Goal: Find specific page/section: Find specific page/section

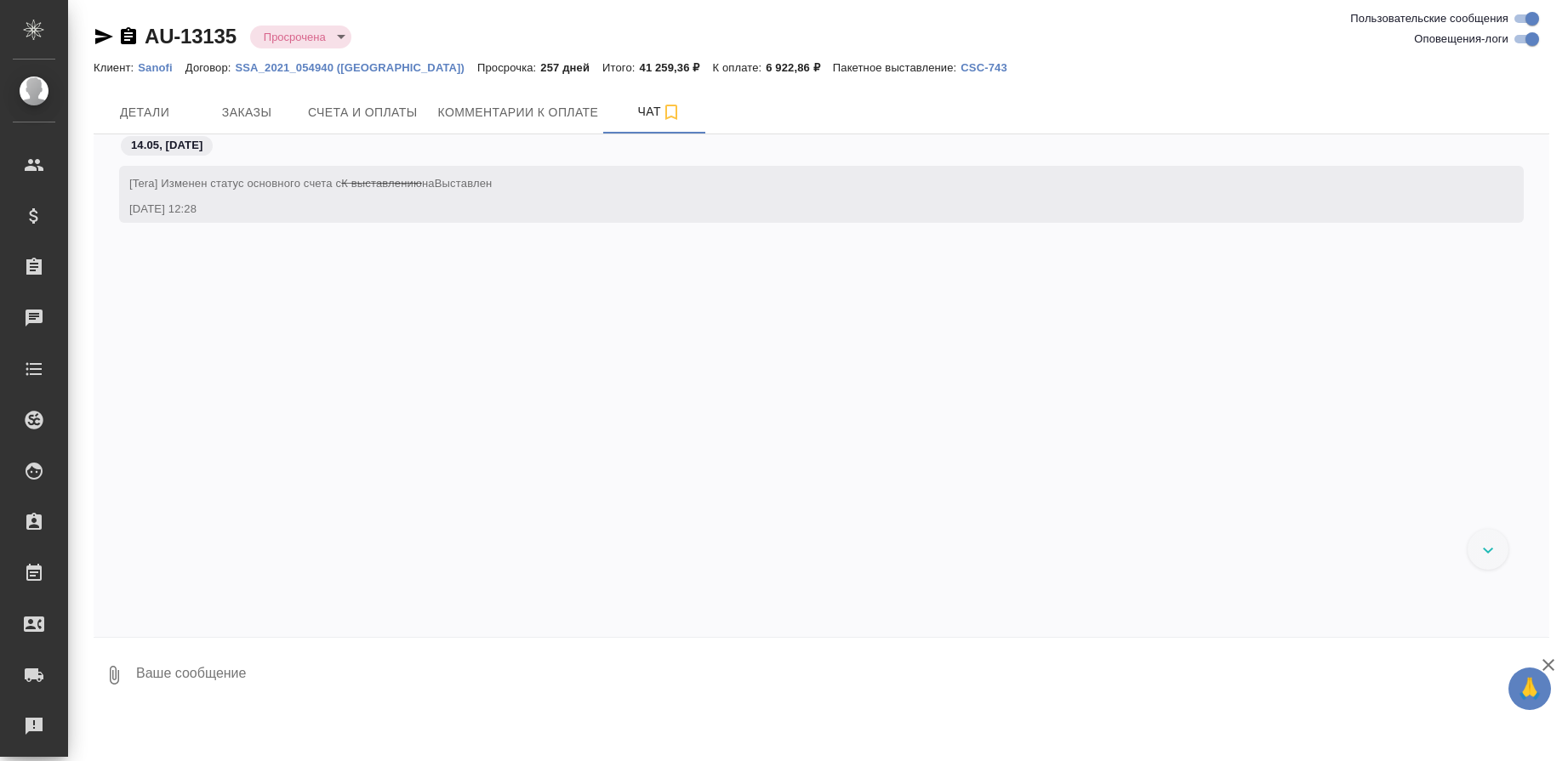
scroll to position [4214, 0]
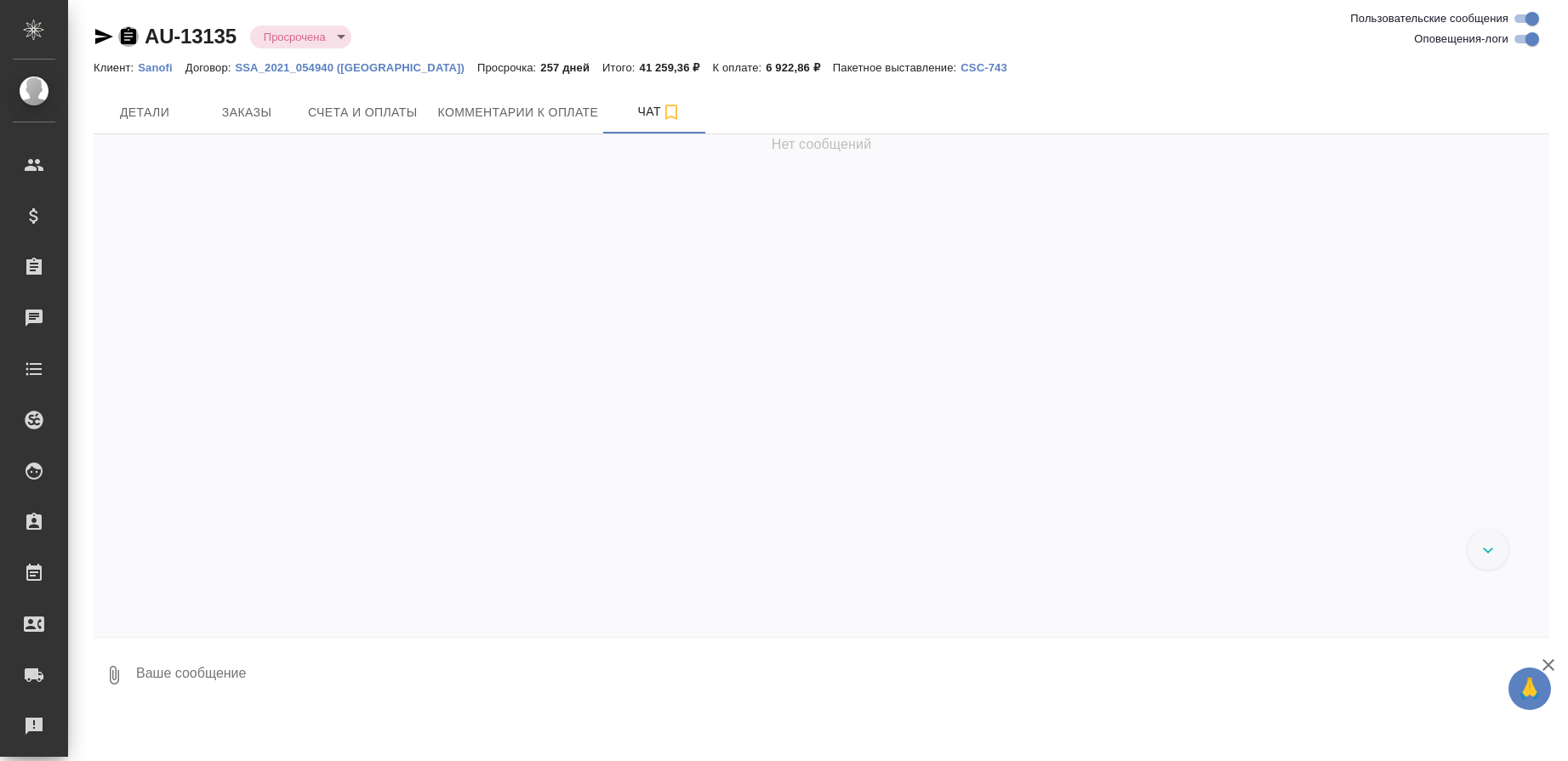
click at [130, 37] on icon "button" at bounding box center [129, 36] width 16 height 17
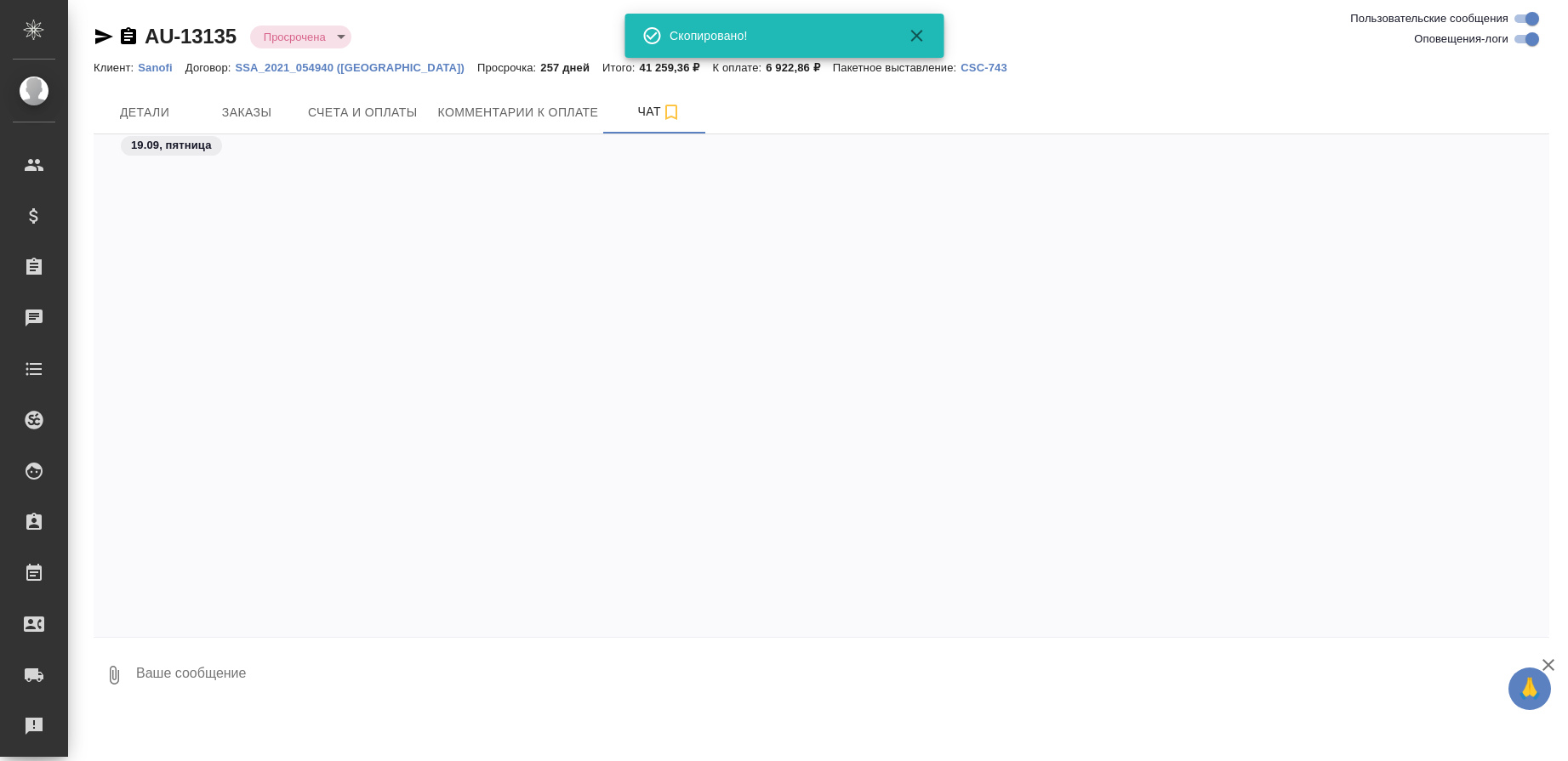
scroll to position [4214, 0]
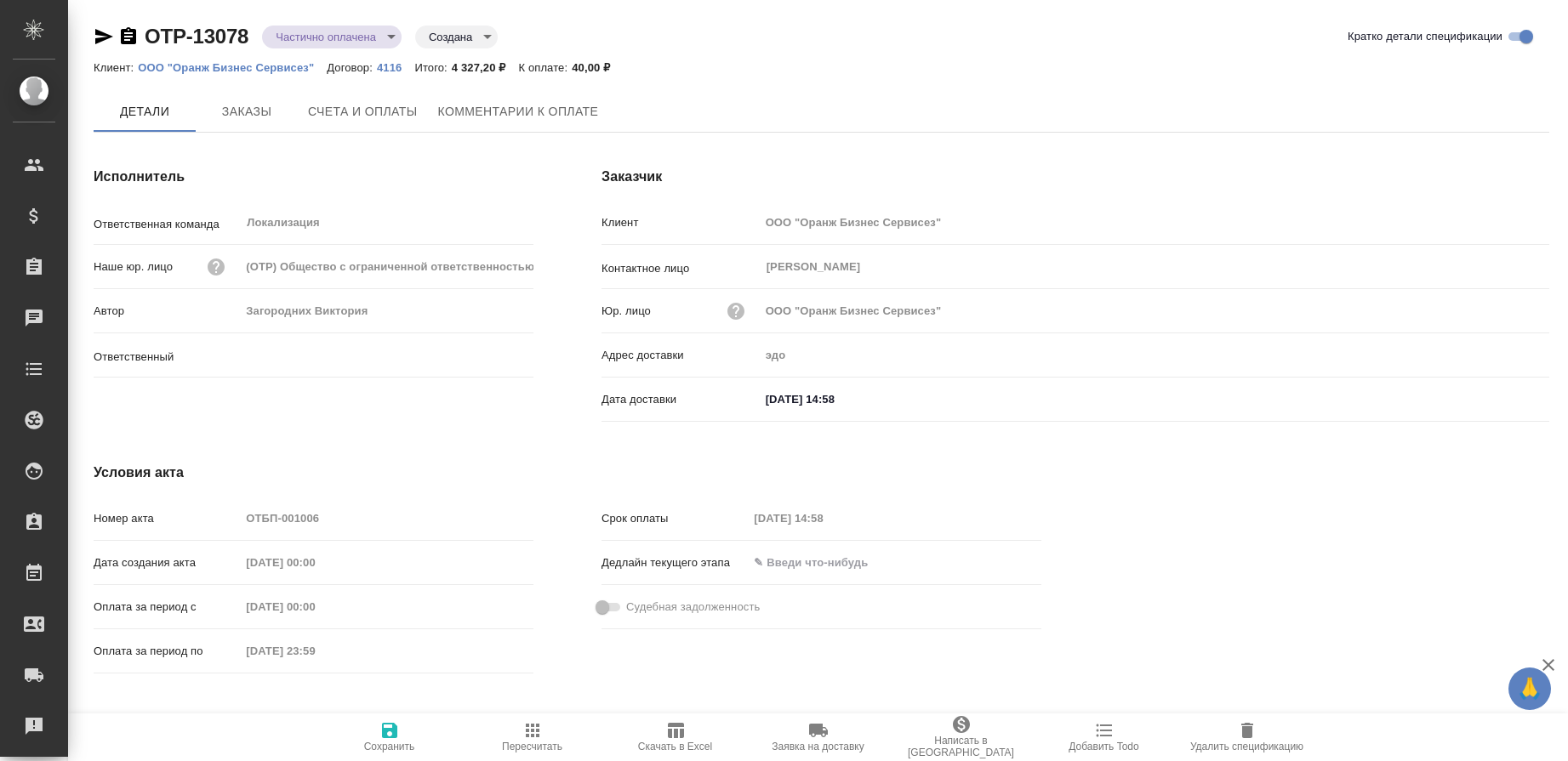
type input "[PERSON_NAME]"
click at [326, 115] on span "Счета и оплаты" at bounding box center [362, 112] width 110 height 21
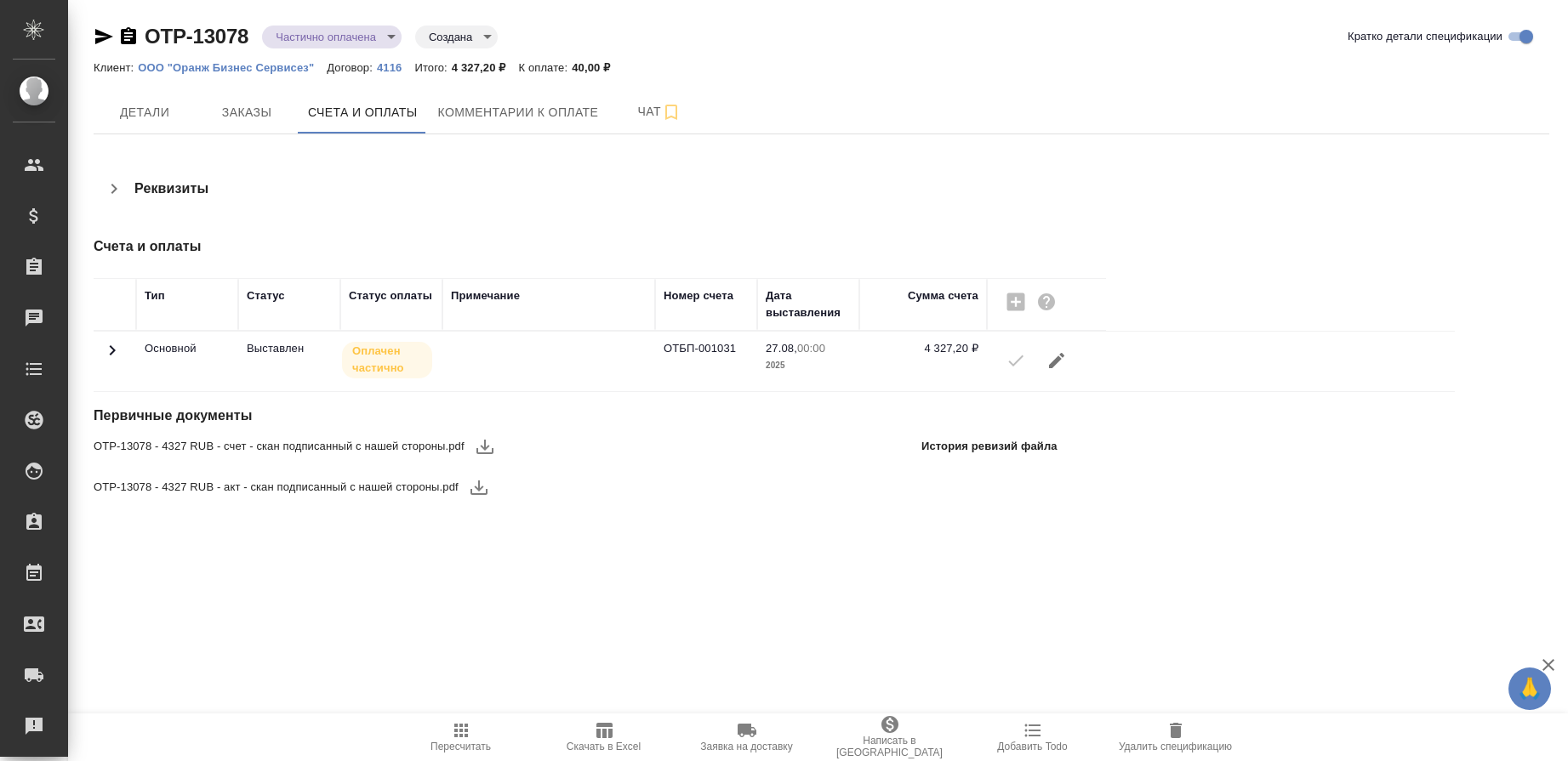
click at [116, 350] on icon at bounding box center [111, 350] width 20 height 20
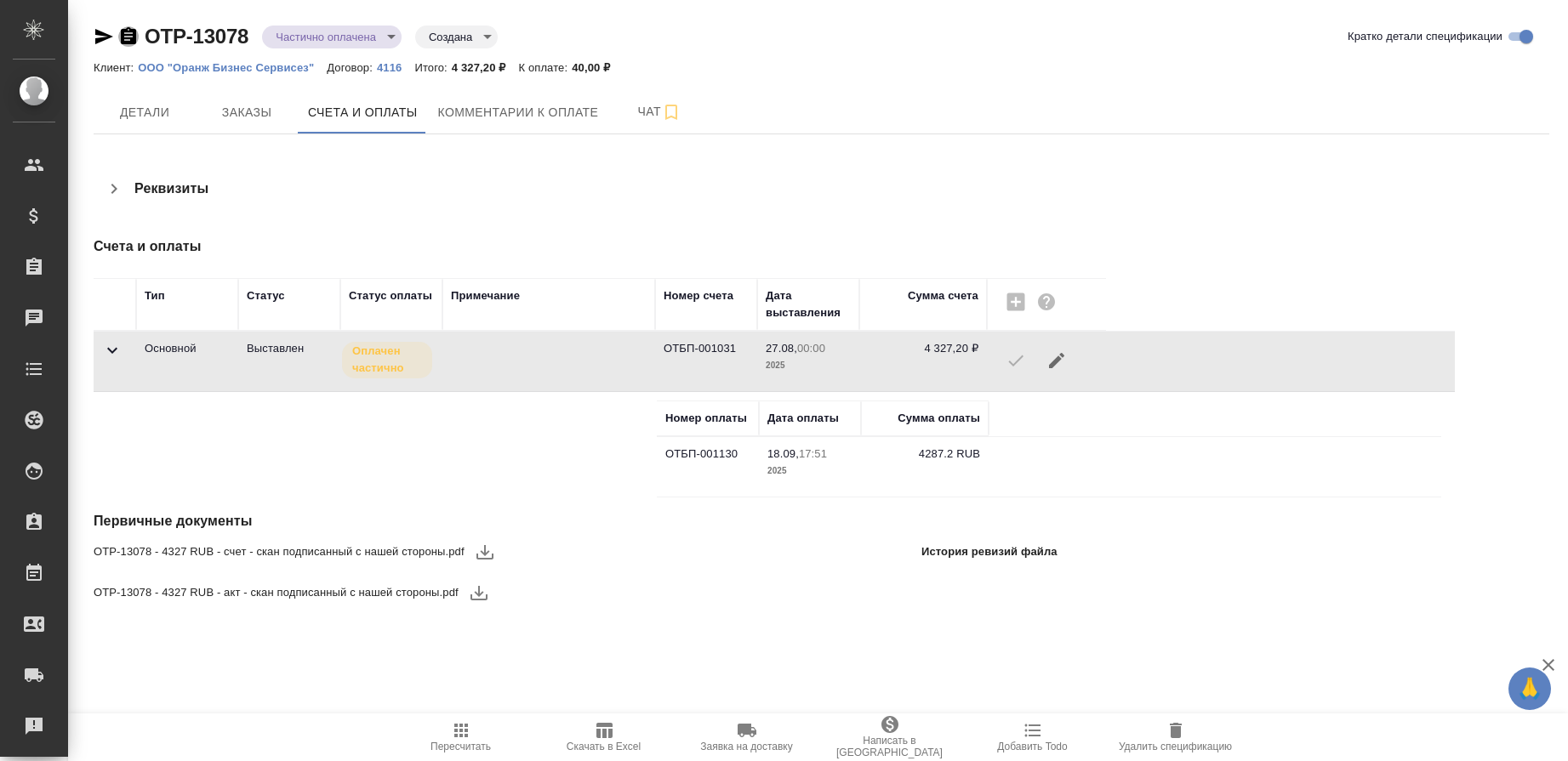
click at [130, 33] on icon "button" at bounding box center [128, 36] width 20 height 20
